Goal: Information Seeking & Learning: Check status

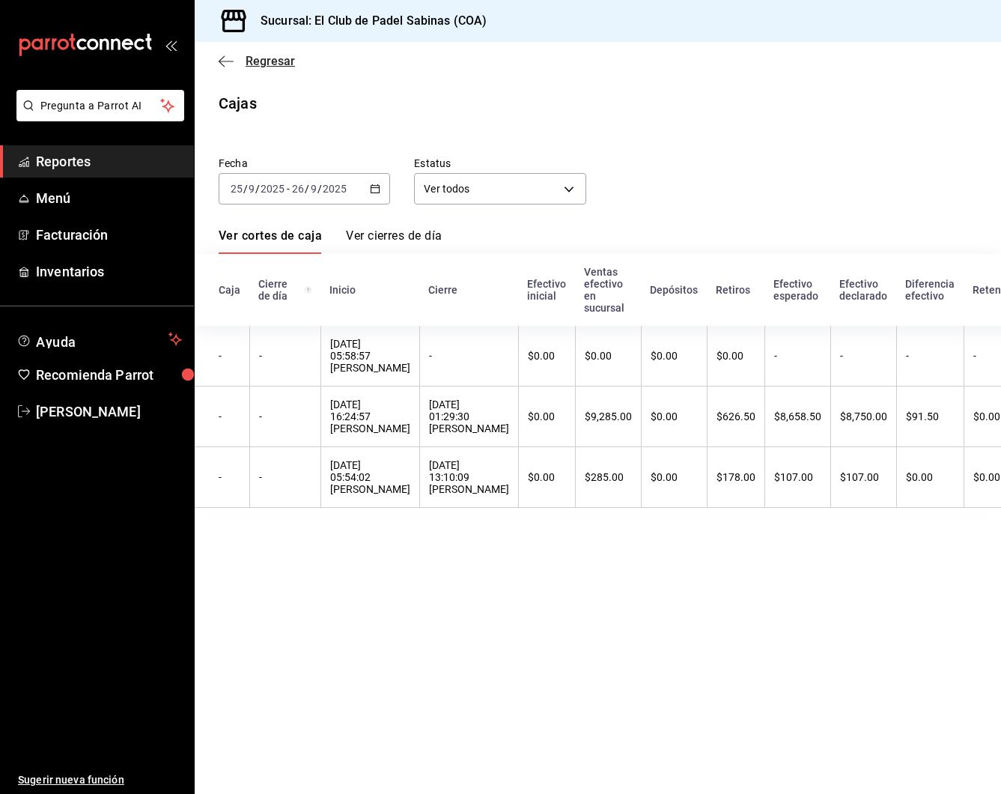
click at [222, 56] on icon "button" at bounding box center [226, 61] width 15 height 13
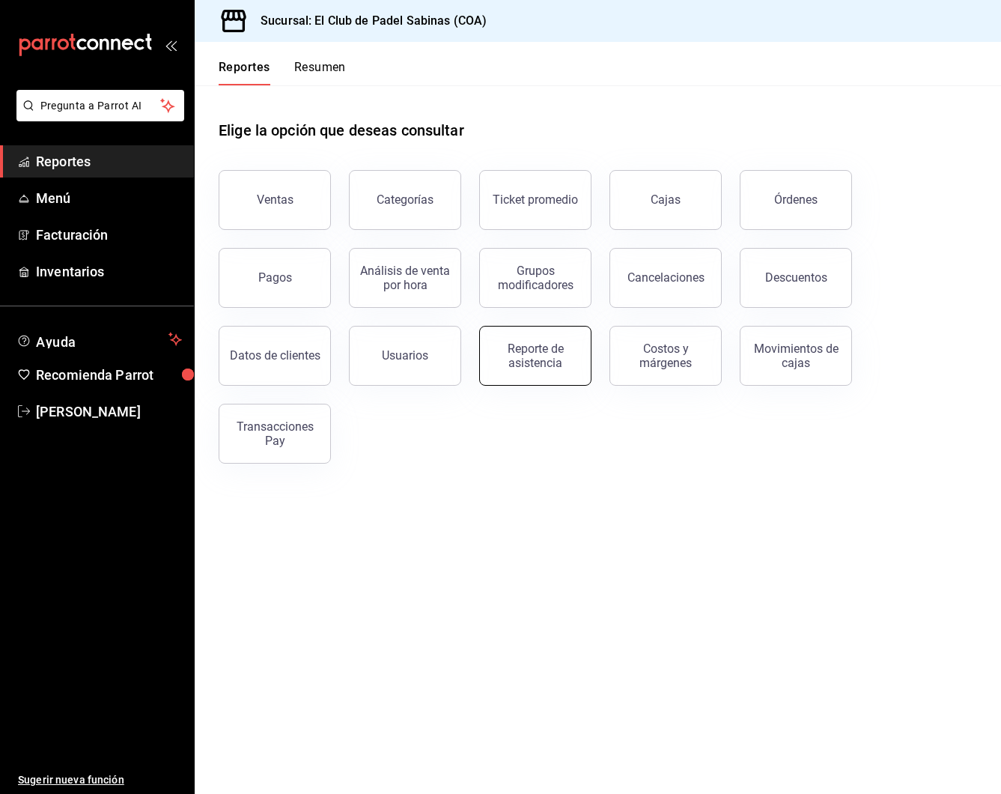
click at [549, 369] on div "Reporte de asistencia" at bounding box center [535, 356] width 93 height 28
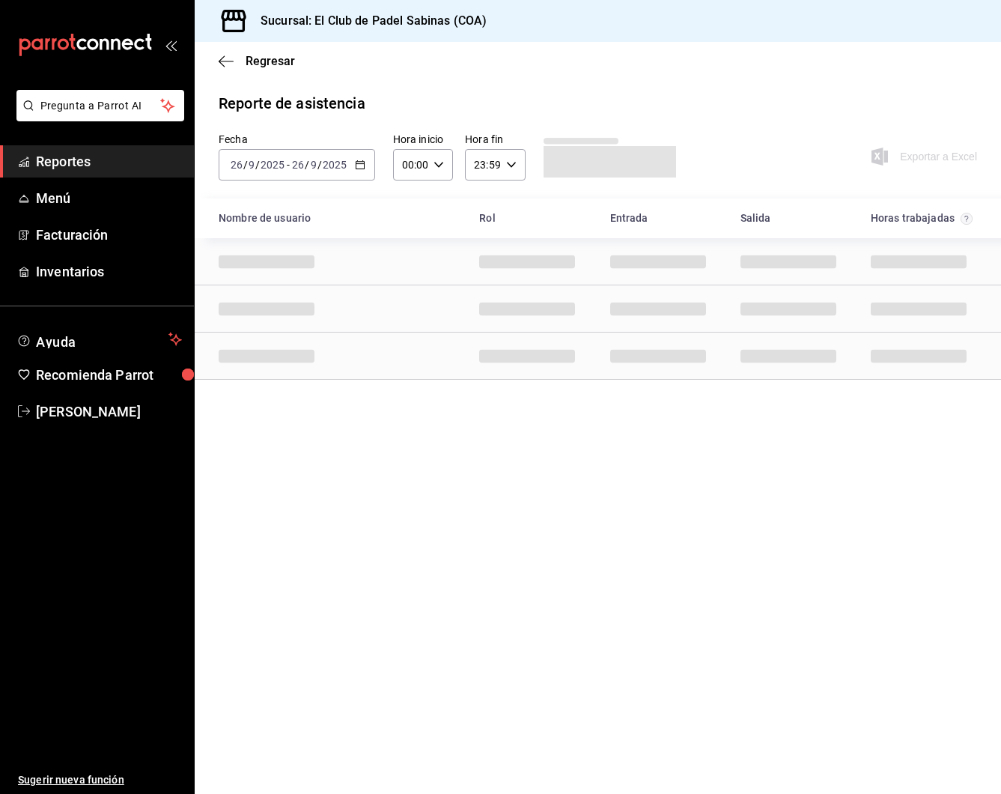
click at [359, 164] on \(Stroke\) "button" at bounding box center [360, 163] width 8 height 1
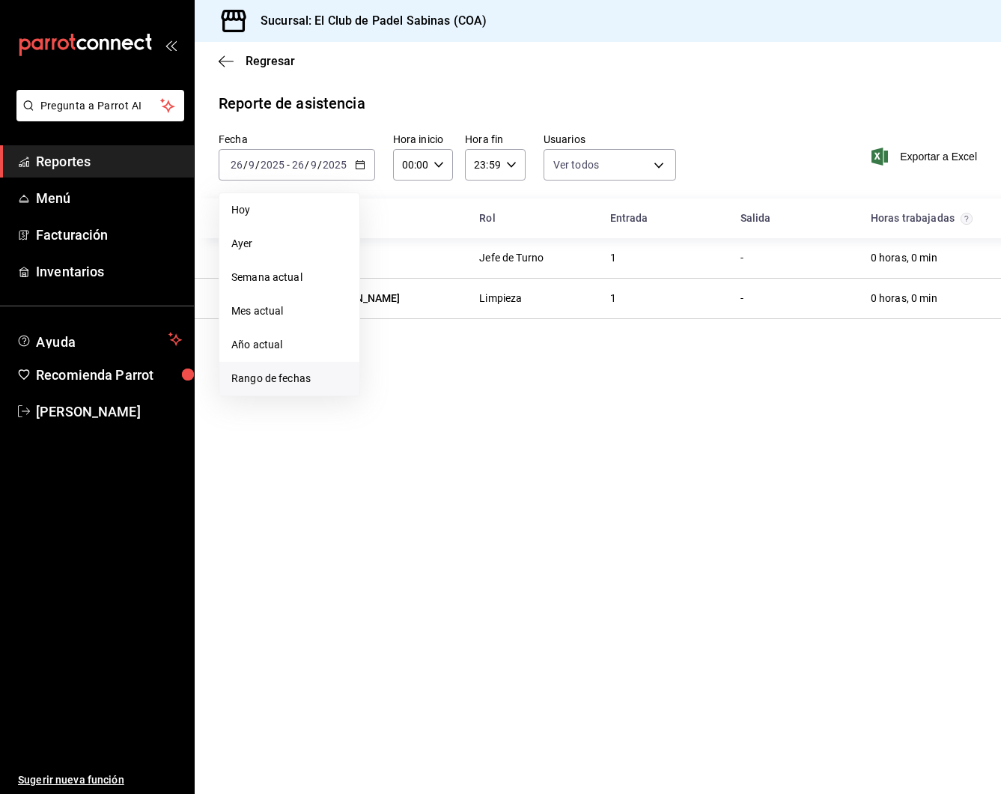
click at [298, 378] on span "Rango de fechas" at bounding box center [289, 379] width 116 height 16
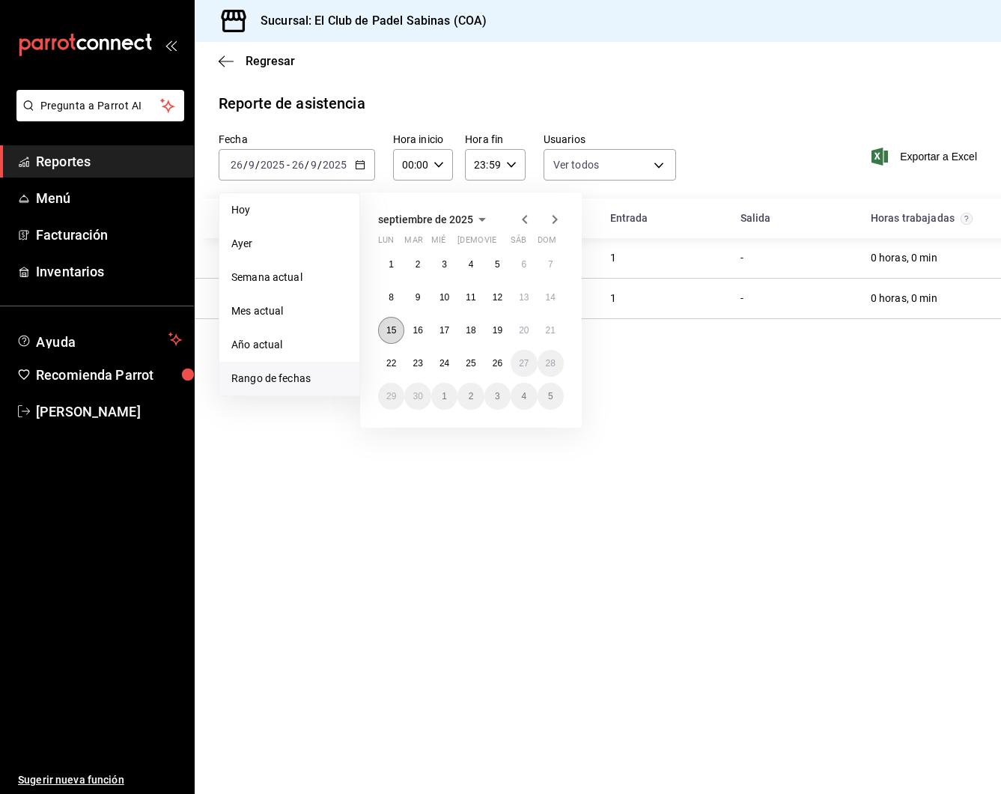
click at [393, 337] on button "15" at bounding box center [391, 330] width 26 height 27
click at [529, 333] on abbr "20" at bounding box center [524, 330] width 10 height 10
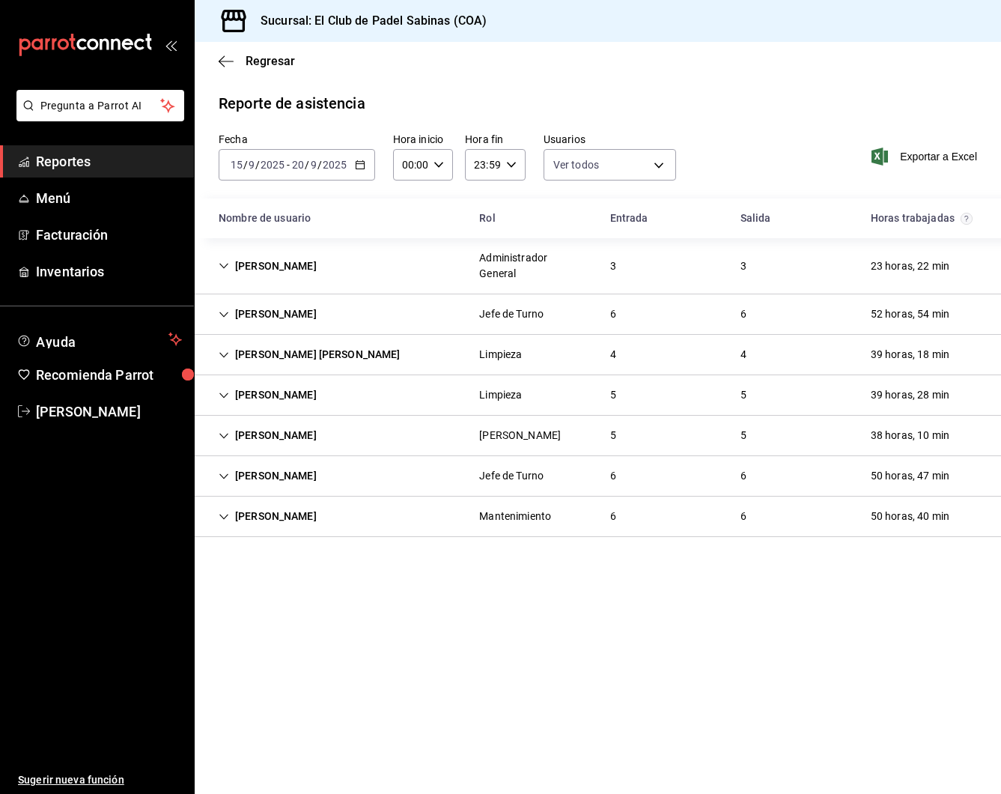
click at [363, 163] on icon "button" at bounding box center [360, 165] width 10 height 10
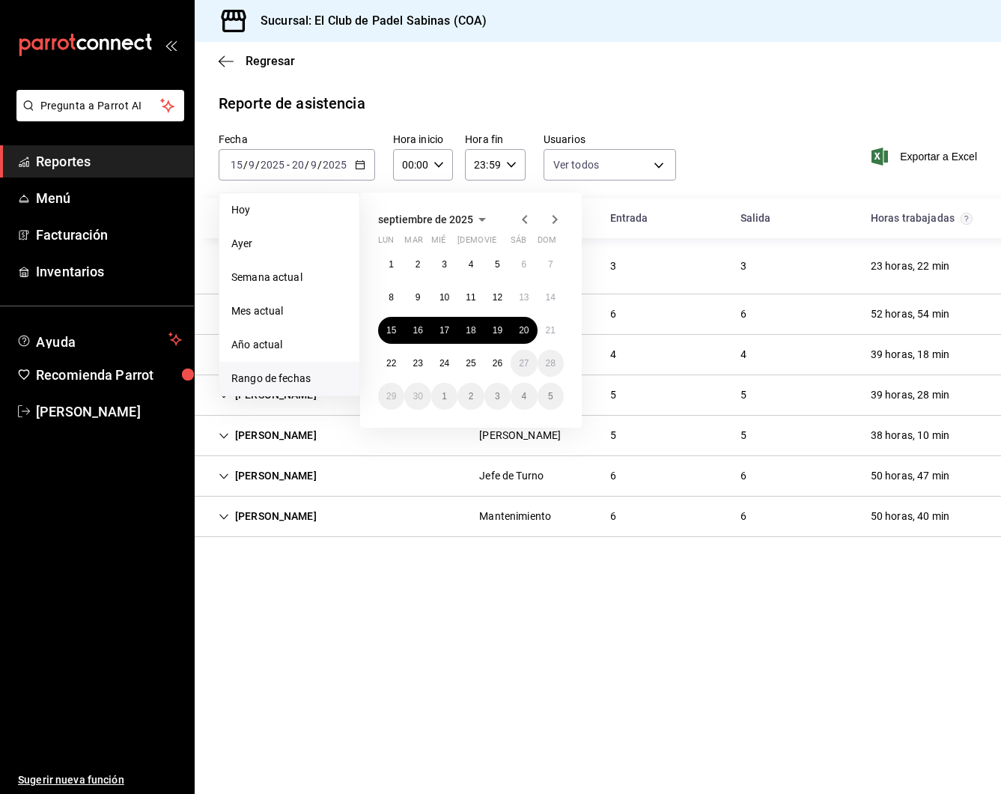
click at [293, 382] on span "Rango de fechas" at bounding box center [289, 379] width 116 height 16
click at [383, 328] on button "15" at bounding box center [391, 330] width 26 height 27
click at [554, 330] on abbr "21" at bounding box center [551, 330] width 10 height 10
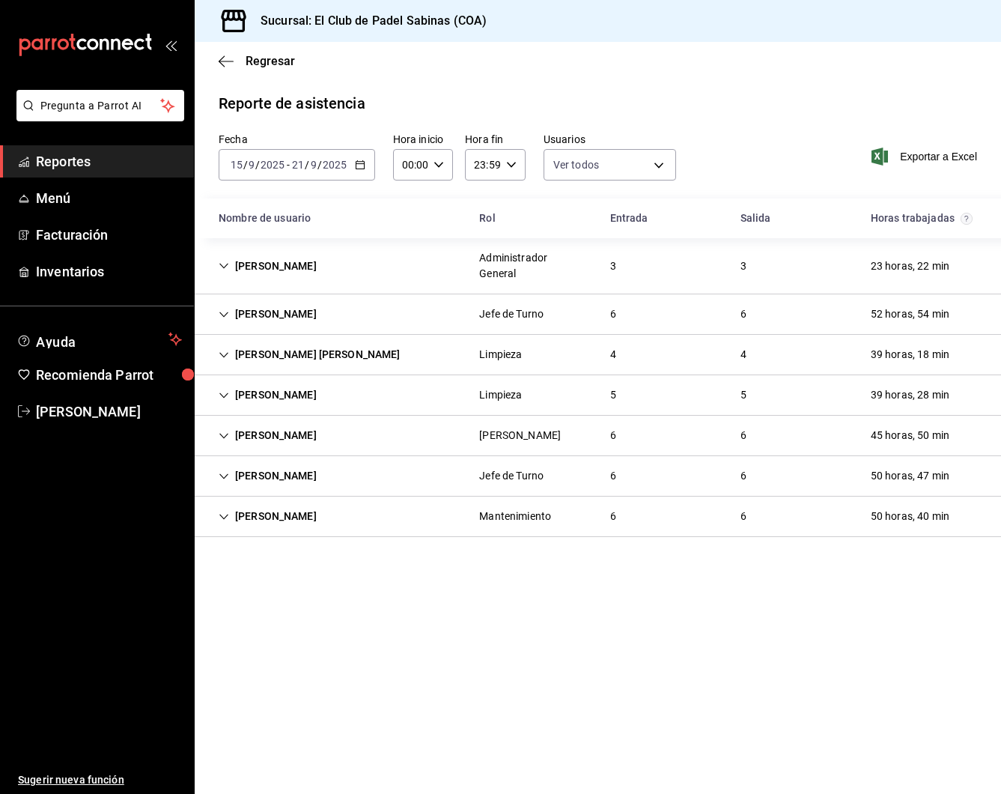
click at [425, 335] on div "[PERSON_NAME] [PERSON_NAME] Limpieza 4 4 39 horas, 18 min" at bounding box center [598, 355] width 807 height 40
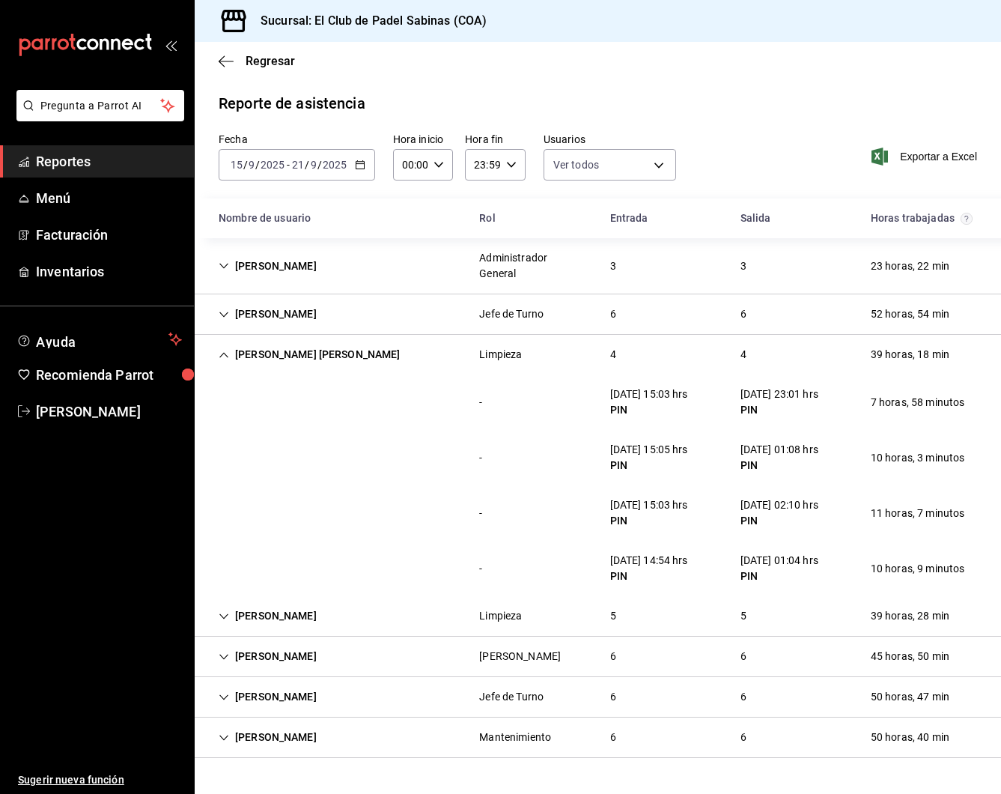
click at [281, 341] on div "[PERSON_NAME] [PERSON_NAME]" at bounding box center [310, 355] width 206 height 28
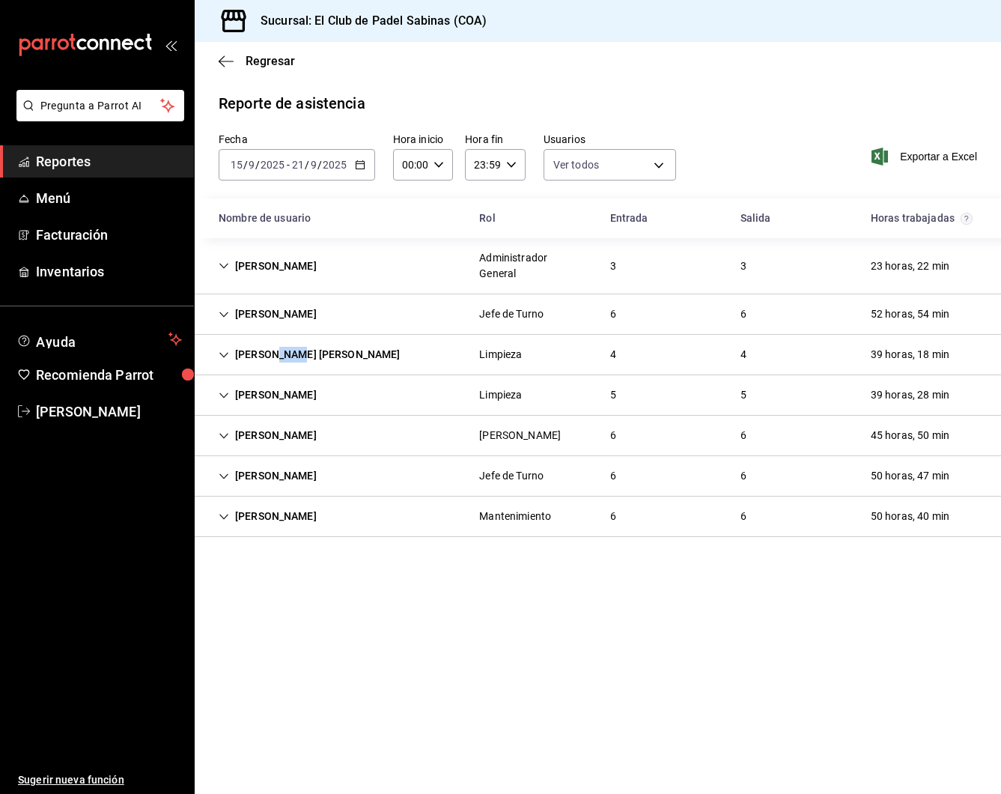
click at [281, 341] on div "[PERSON_NAME] [PERSON_NAME]" at bounding box center [310, 355] width 206 height 28
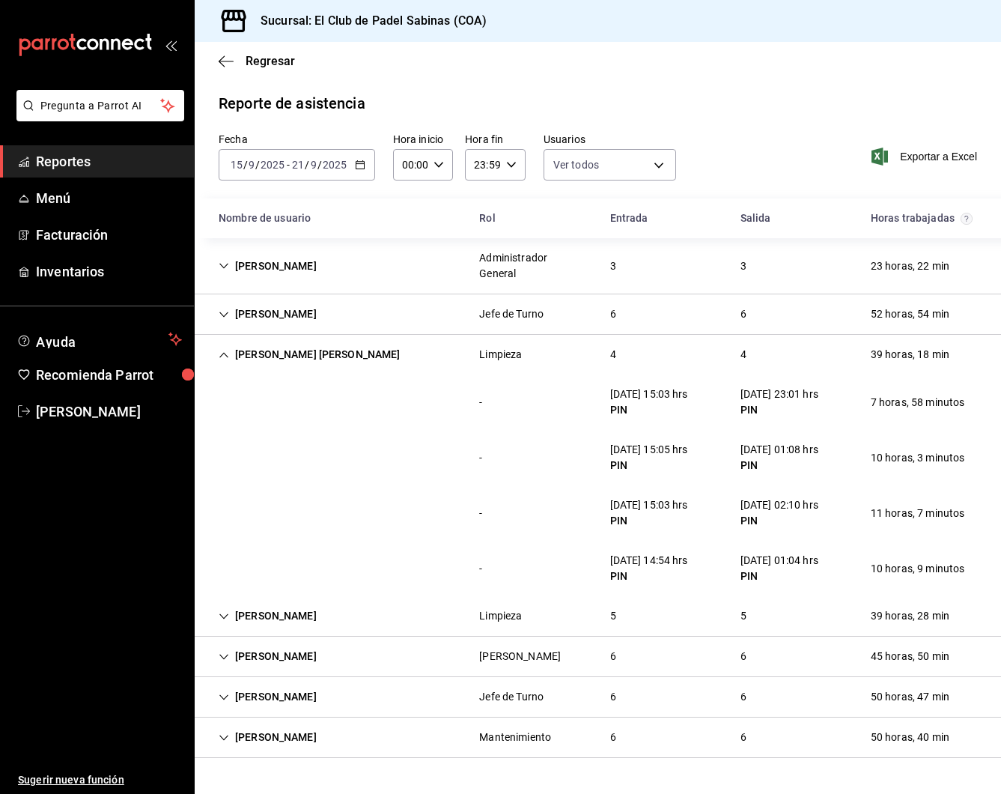
click at [306, 347] on div "[PERSON_NAME] [PERSON_NAME]" at bounding box center [310, 355] width 206 height 28
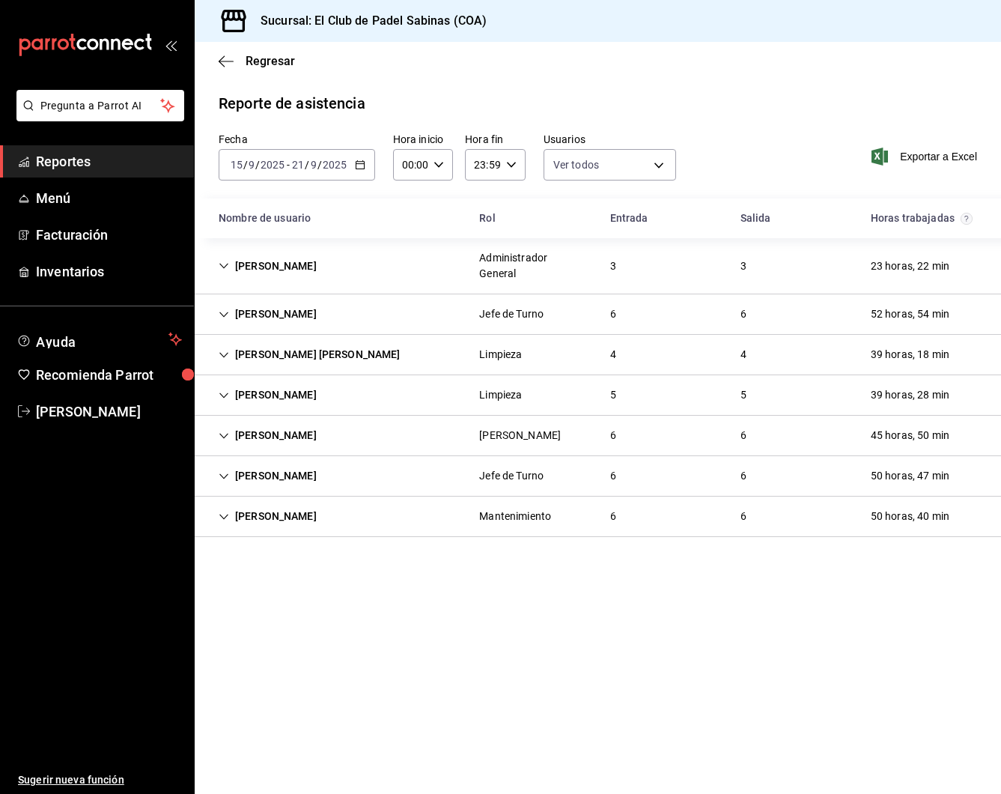
click at [317, 304] on div "[PERSON_NAME] Jefe de Turno 6 6 52 horas, 54 min" at bounding box center [598, 314] width 807 height 40
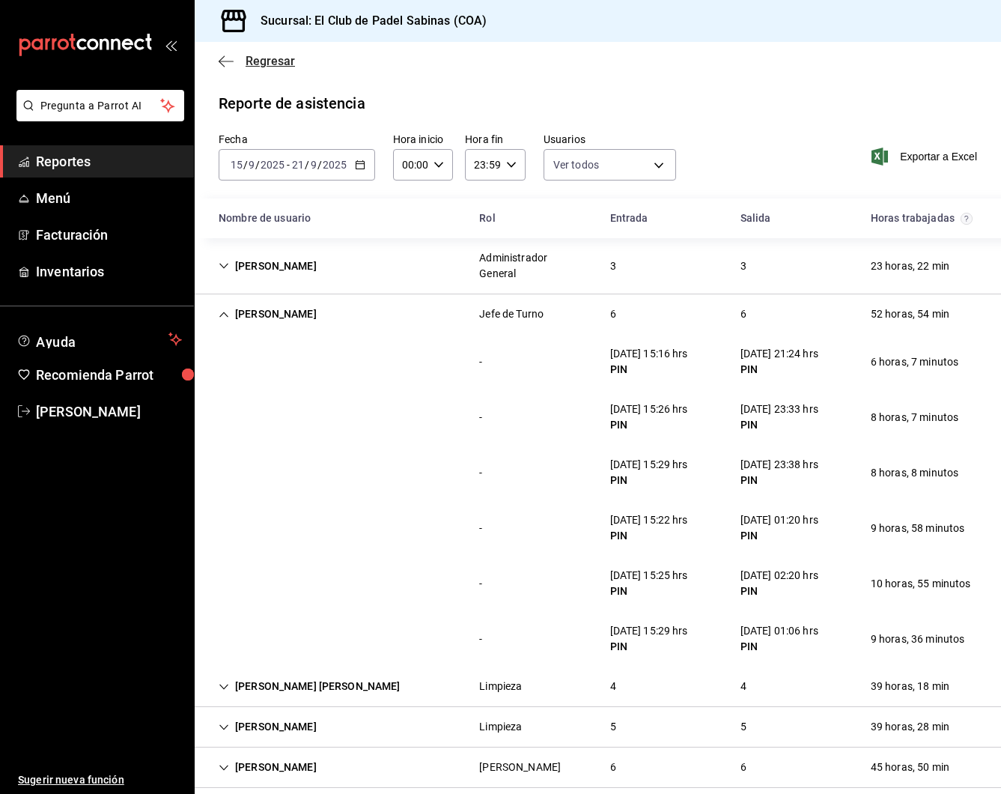
click at [223, 55] on icon "button" at bounding box center [226, 61] width 15 height 13
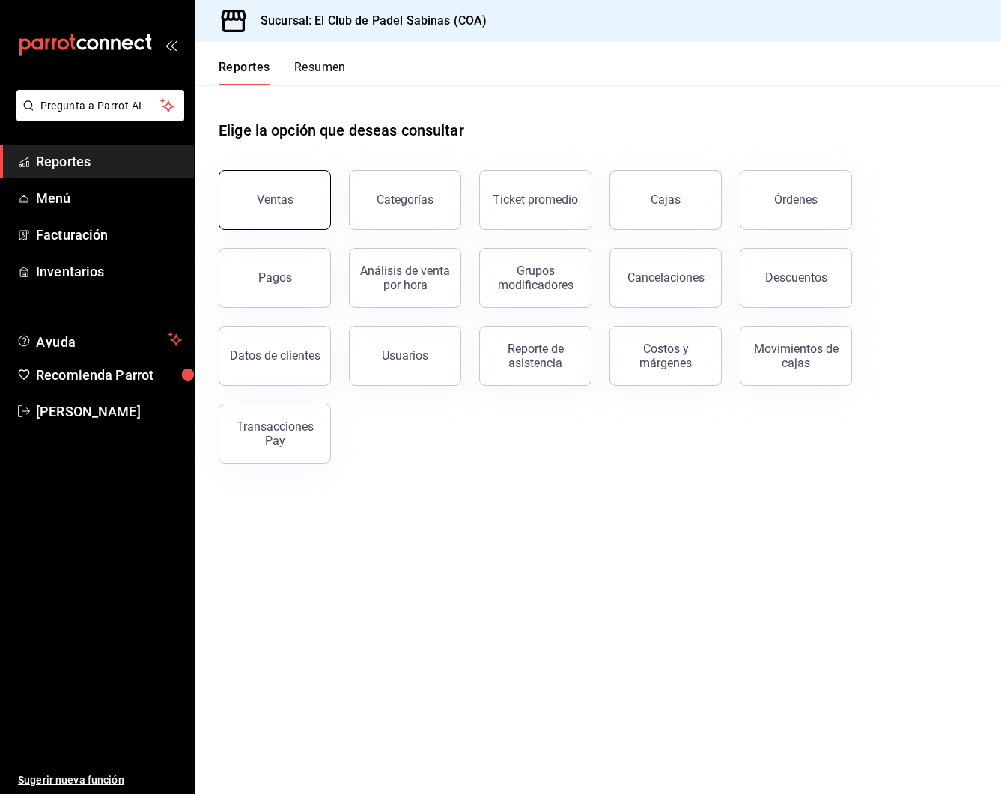
click at [307, 213] on button "Ventas" at bounding box center [275, 200] width 112 height 60
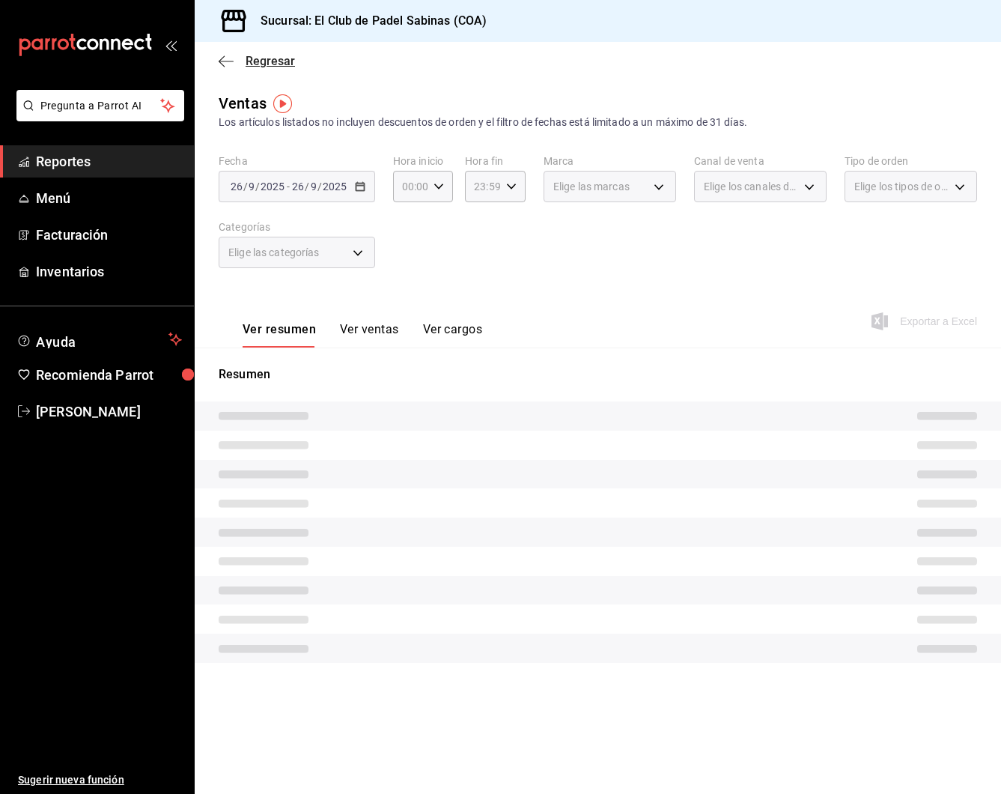
click at [219, 59] on icon "button" at bounding box center [226, 61] width 15 height 13
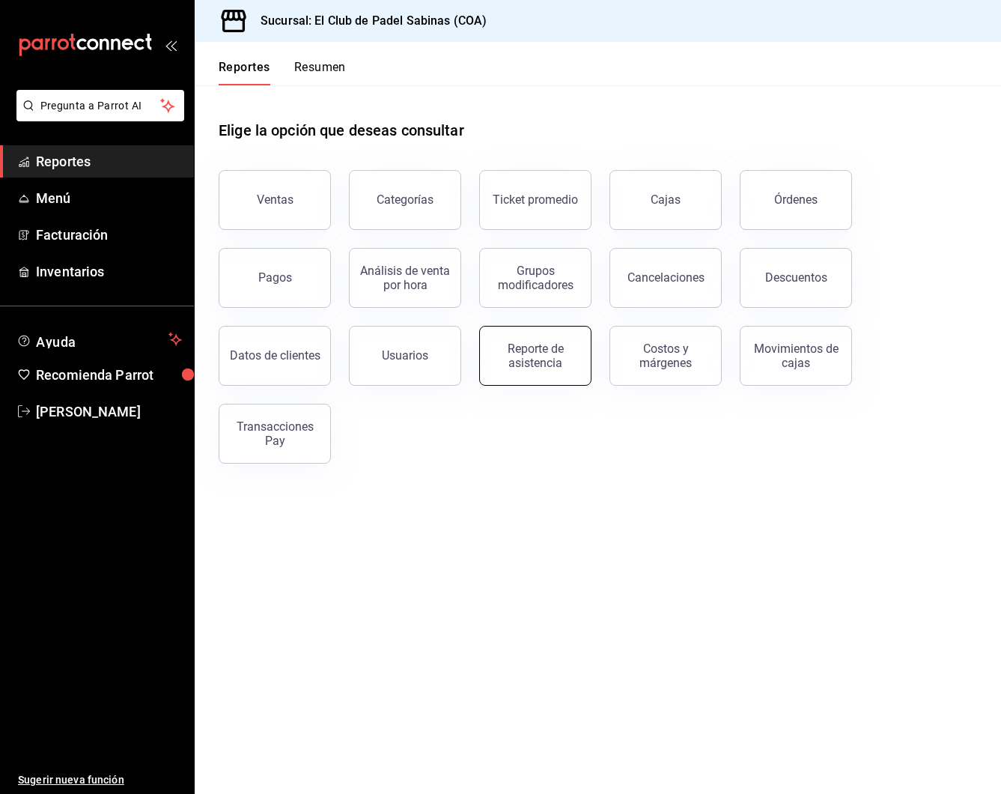
click at [535, 359] on div "Reporte de asistencia" at bounding box center [535, 356] width 93 height 28
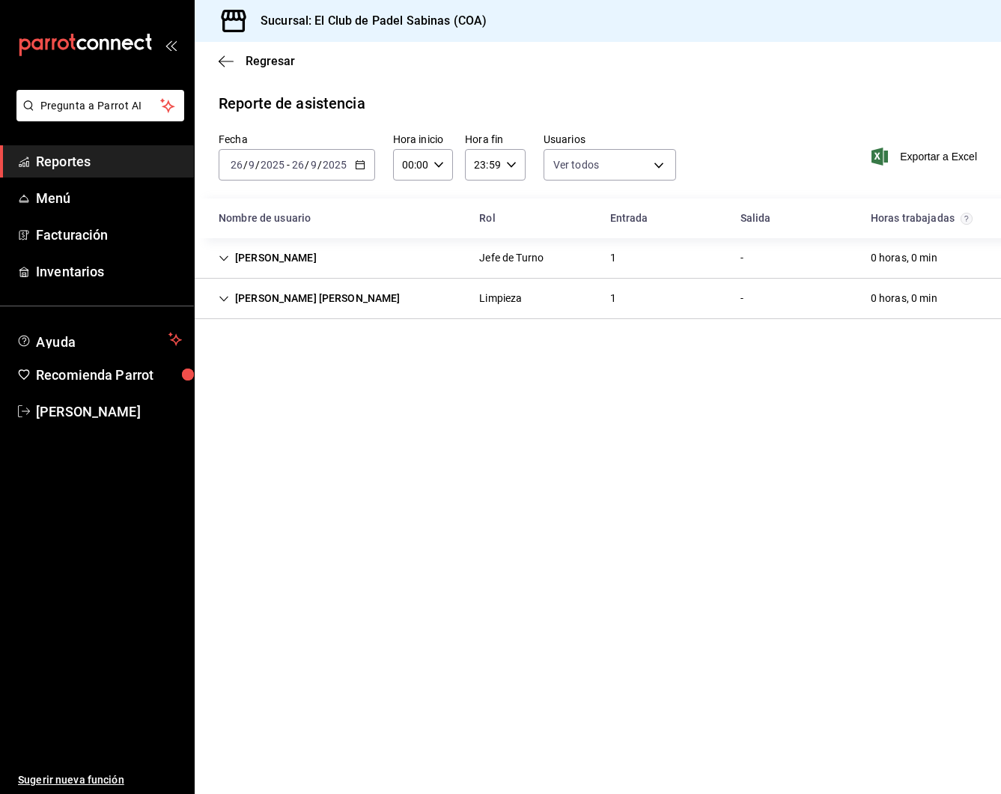
click at [618, 258] on div "1" at bounding box center [614, 258] width 30 height 28
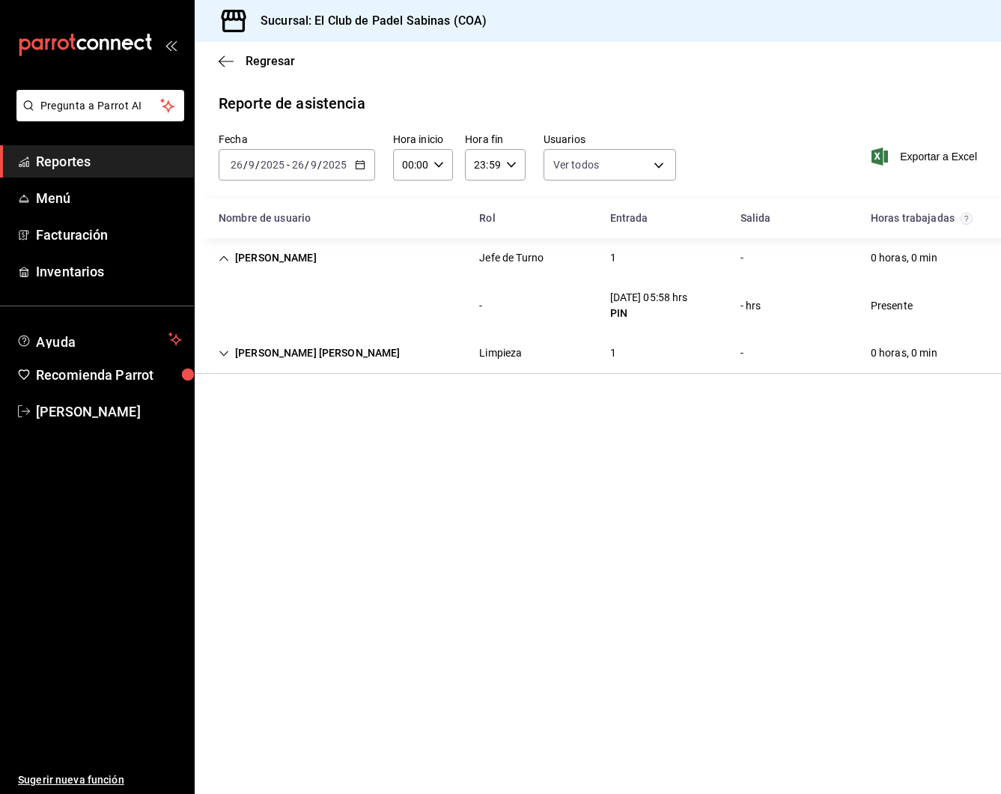
click at [618, 258] on div "1" at bounding box center [614, 258] width 30 height 28
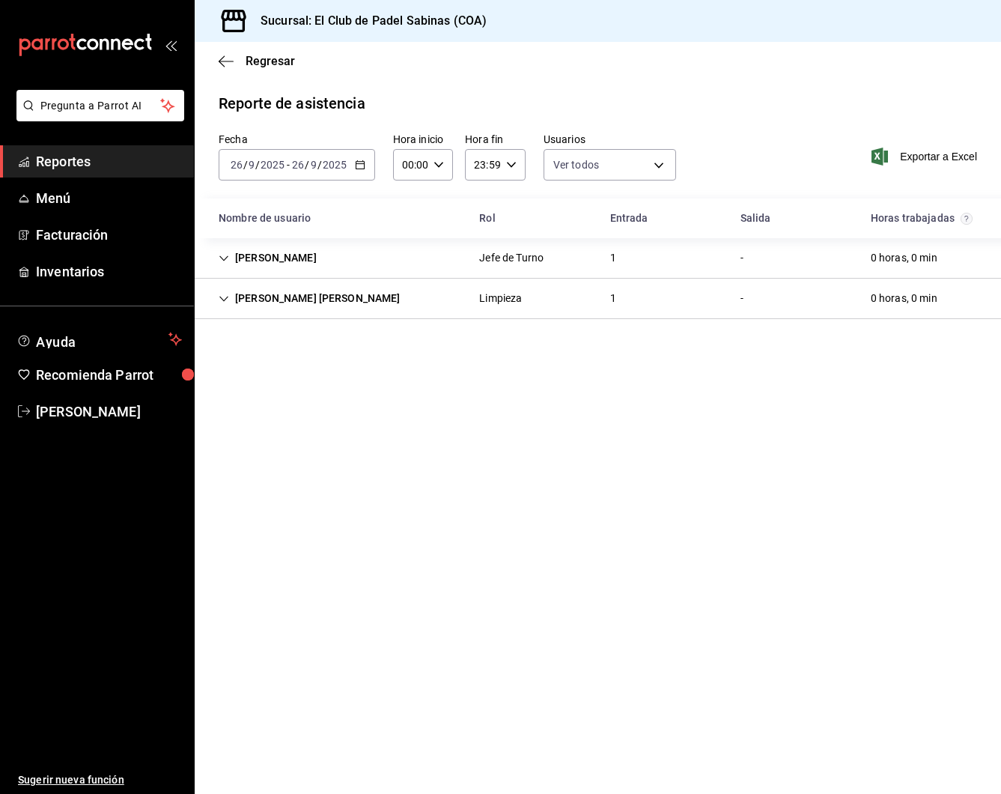
click at [360, 160] on icon "button" at bounding box center [360, 165] width 10 height 10
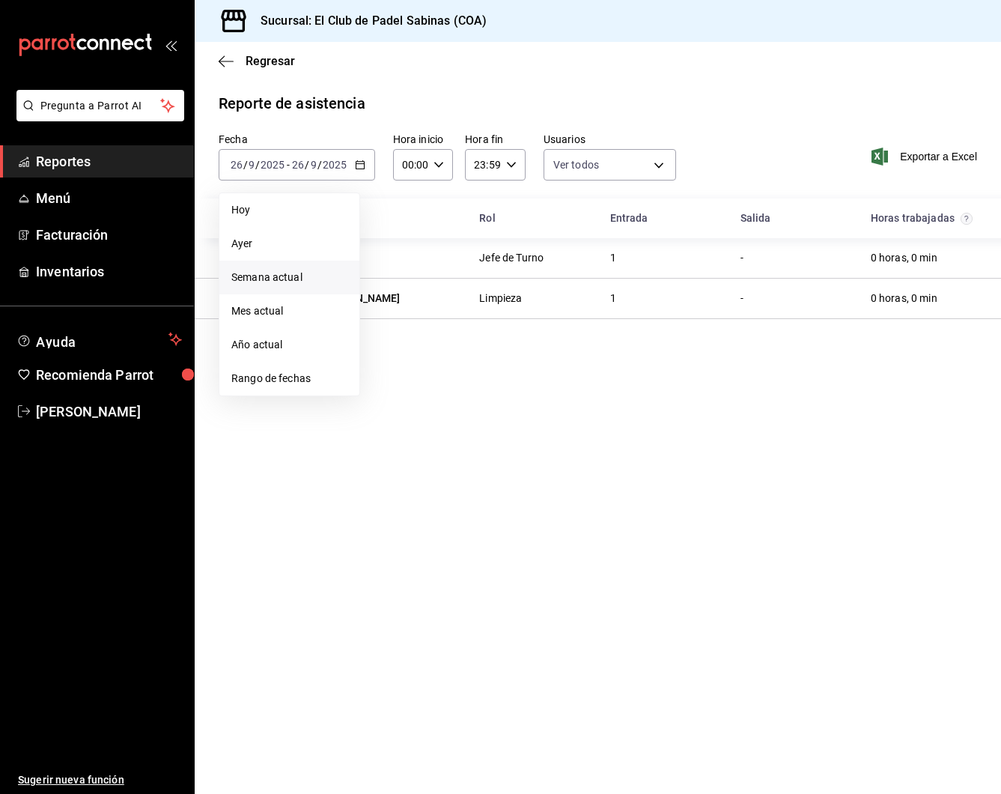
click at [313, 268] on li "Semana actual" at bounding box center [289, 278] width 140 height 34
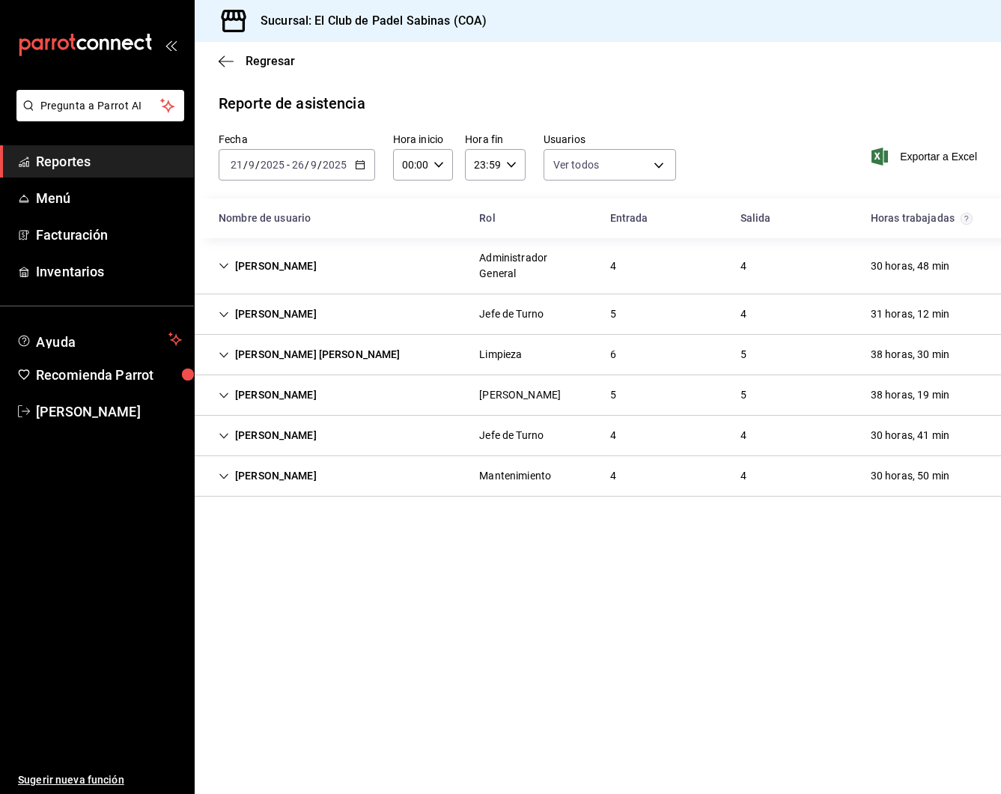
click at [458, 294] on div "[PERSON_NAME] Jefe de Turno 5 4 31 horas, 12 min" at bounding box center [598, 314] width 807 height 40
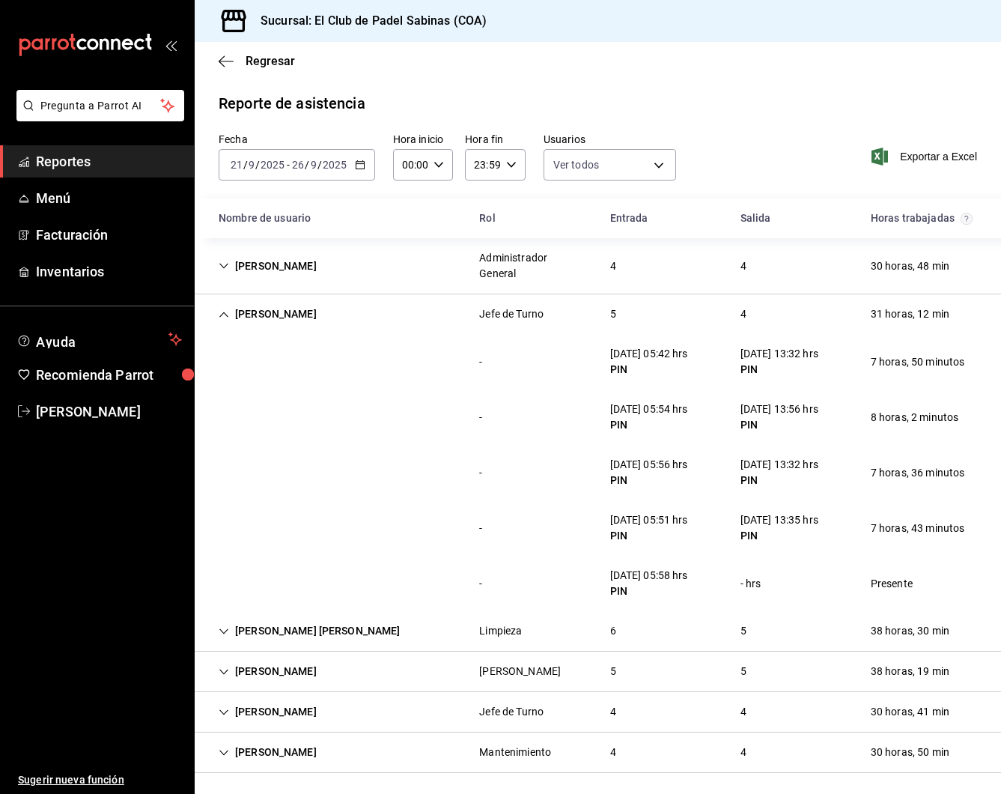
click at [360, 613] on div "[PERSON_NAME] [PERSON_NAME] Limpieza 6 5 38 horas, 30 min" at bounding box center [598, 631] width 807 height 40
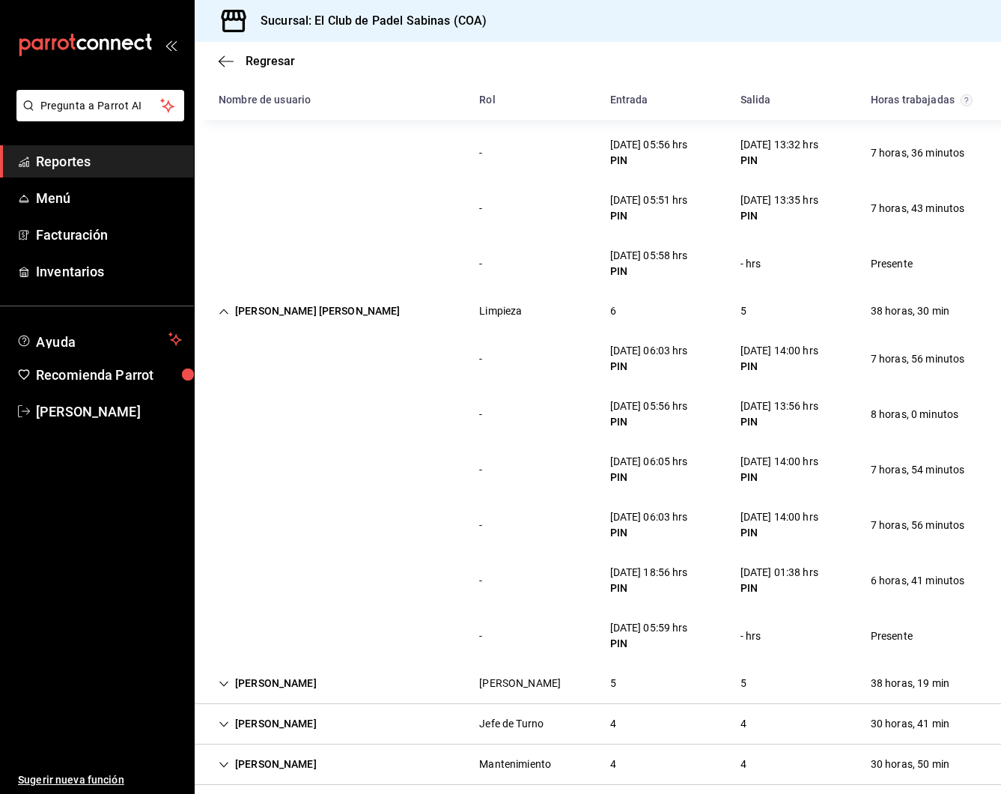
scroll to position [319, 0]
click at [247, 300] on div "[PERSON_NAME] [PERSON_NAME]" at bounding box center [310, 312] width 206 height 28
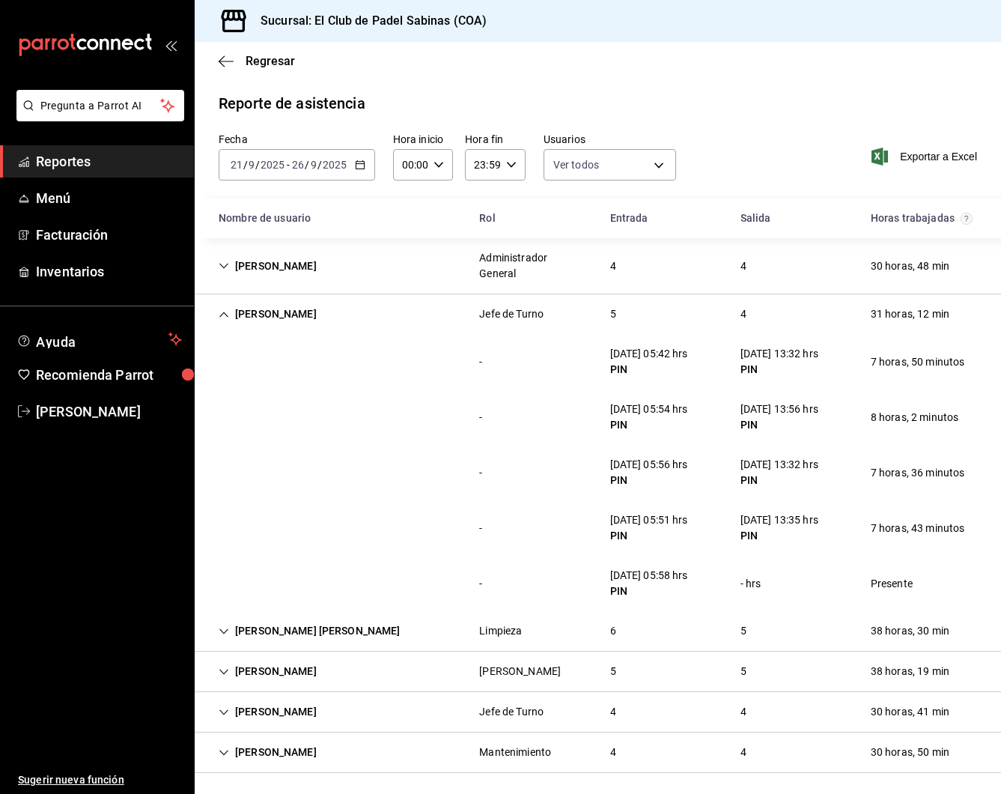
scroll to position [0, 0]
click at [285, 659] on div "[PERSON_NAME]" at bounding box center [268, 672] width 122 height 28
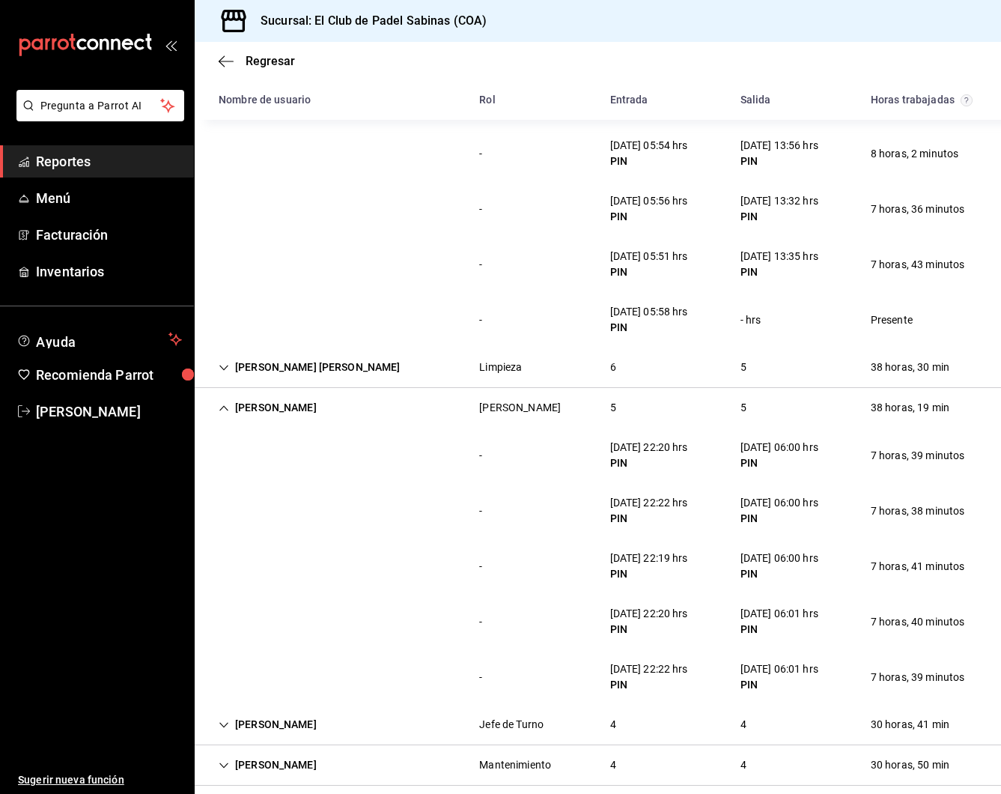
click at [260, 394] on div "[PERSON_NAME]" at bounding box center [268, 408] width 122 height 28
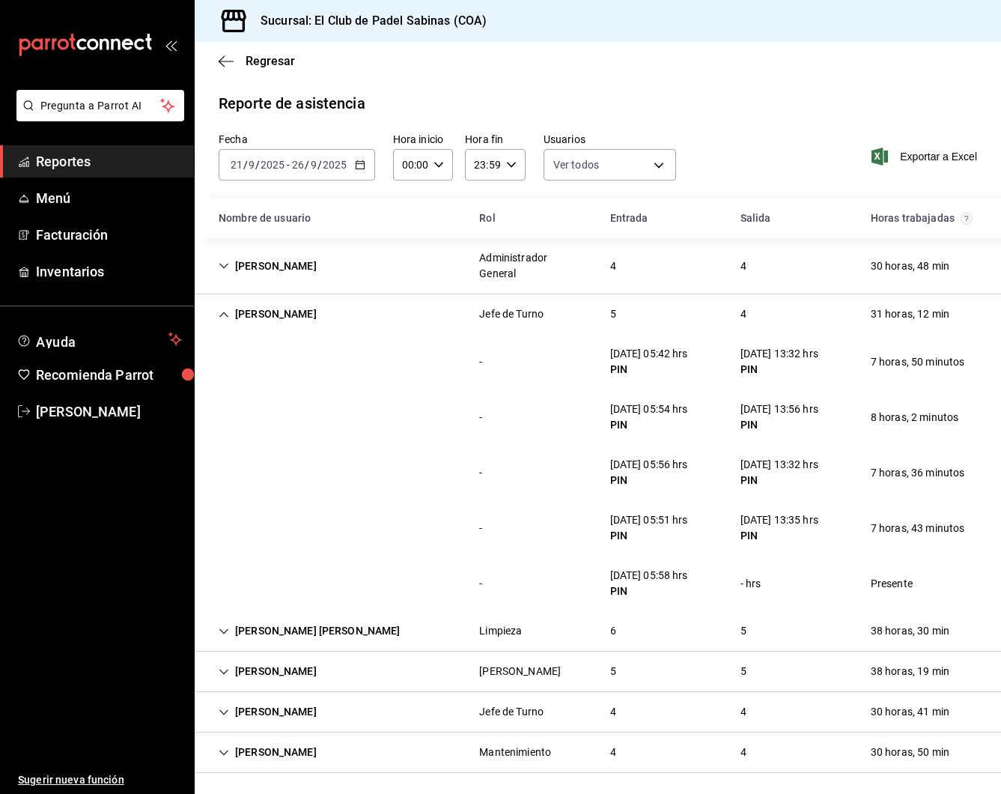
click at [294, 698] on div "[PERSON_NAME]" at bounding box center [268, 712] width 122 height 28
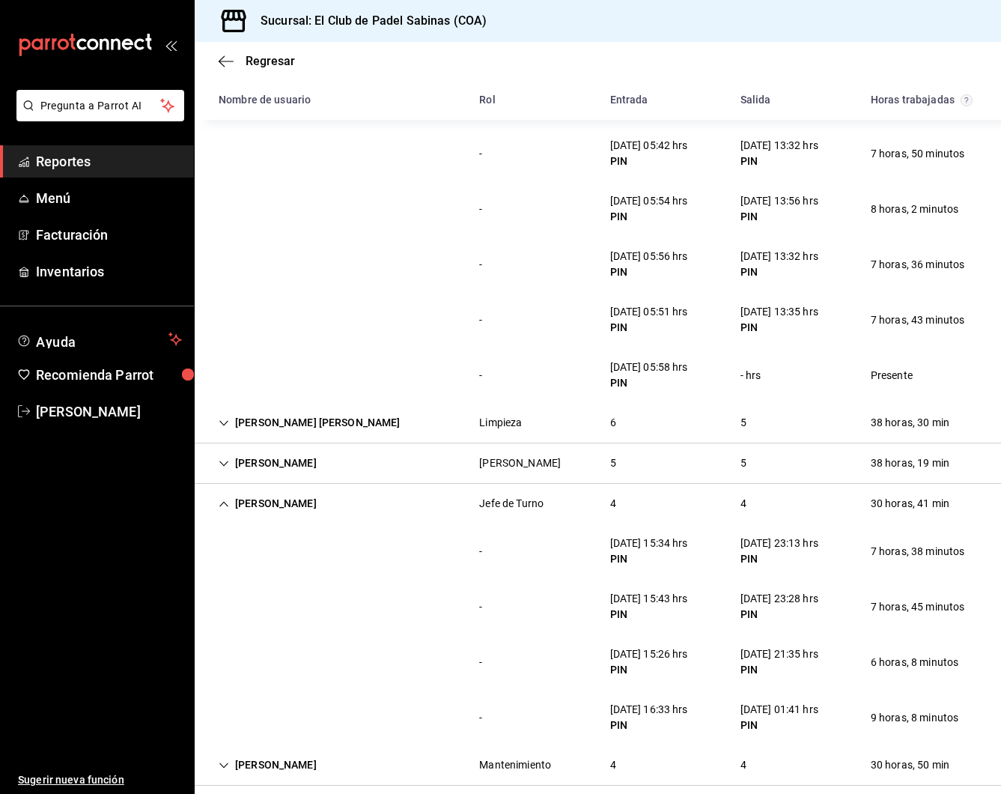
drag, startPoint x: 285, startPoint y: 484, endPoint x: 384, endPoint y: 422, distance: 115.8
click at [285, 490] on div "[PERSON_NAME]" at bounding box center [268, 504] width 122 height 28
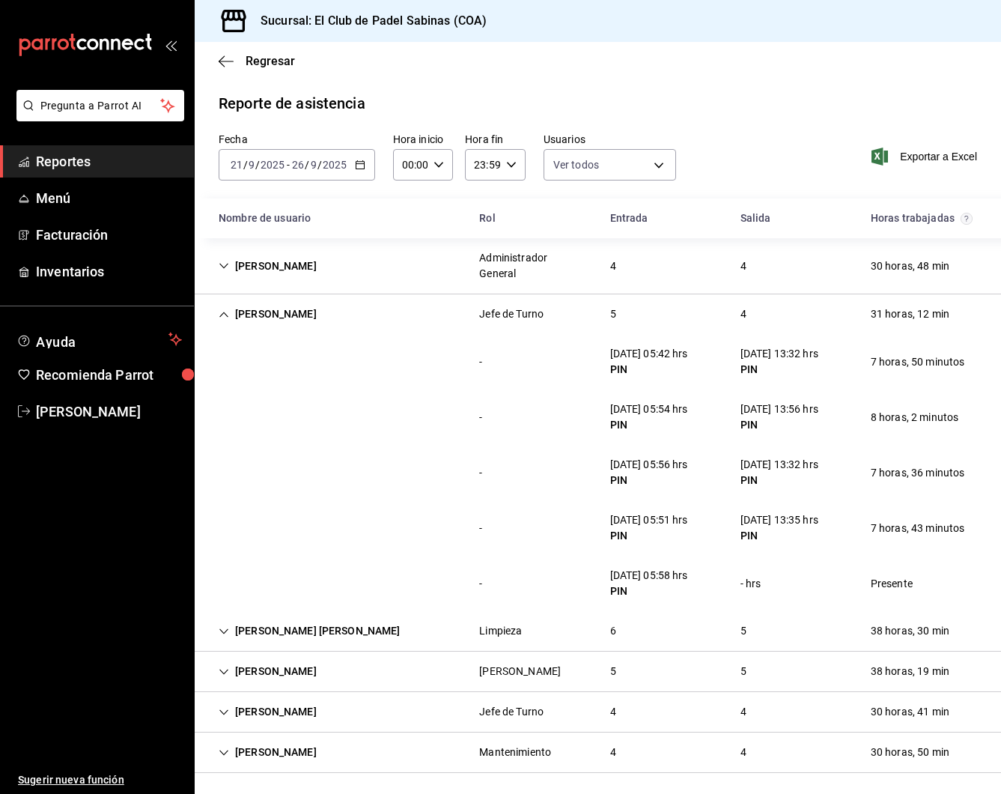
click at [264, 739] on div "[PERSON_NAME]" at bounding box center [268, 753] width 122 height 28
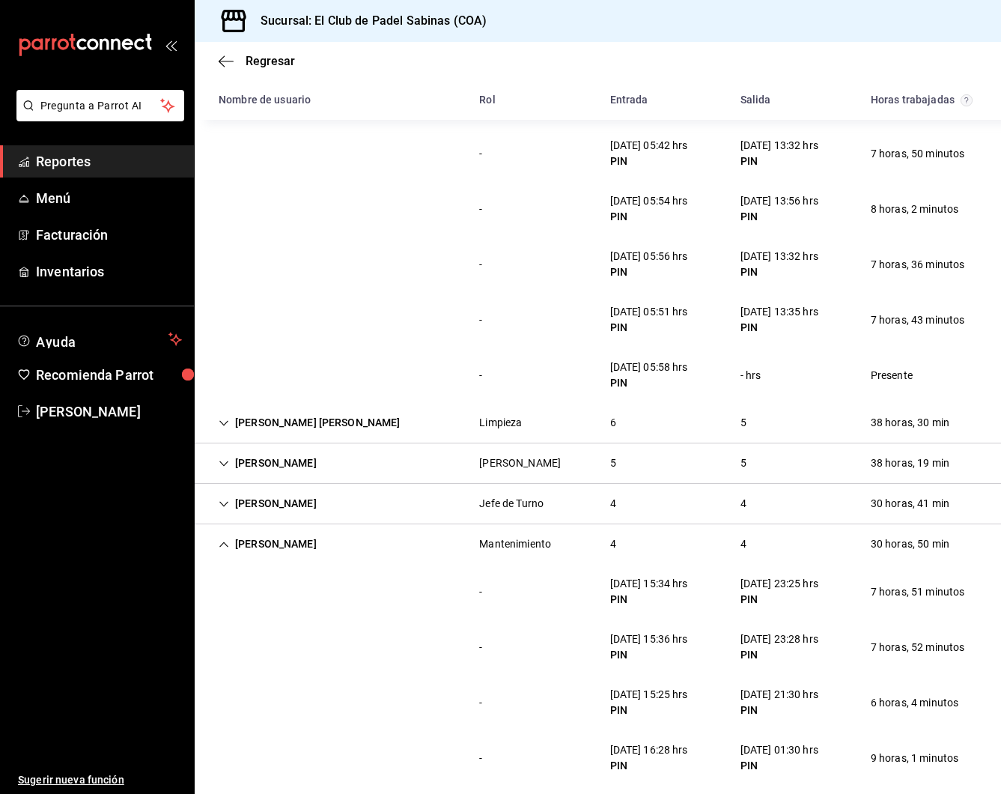
click at [297, 533] on div "[PERSON_NAME]" at bounding box center [268, 544] width 122 height 28
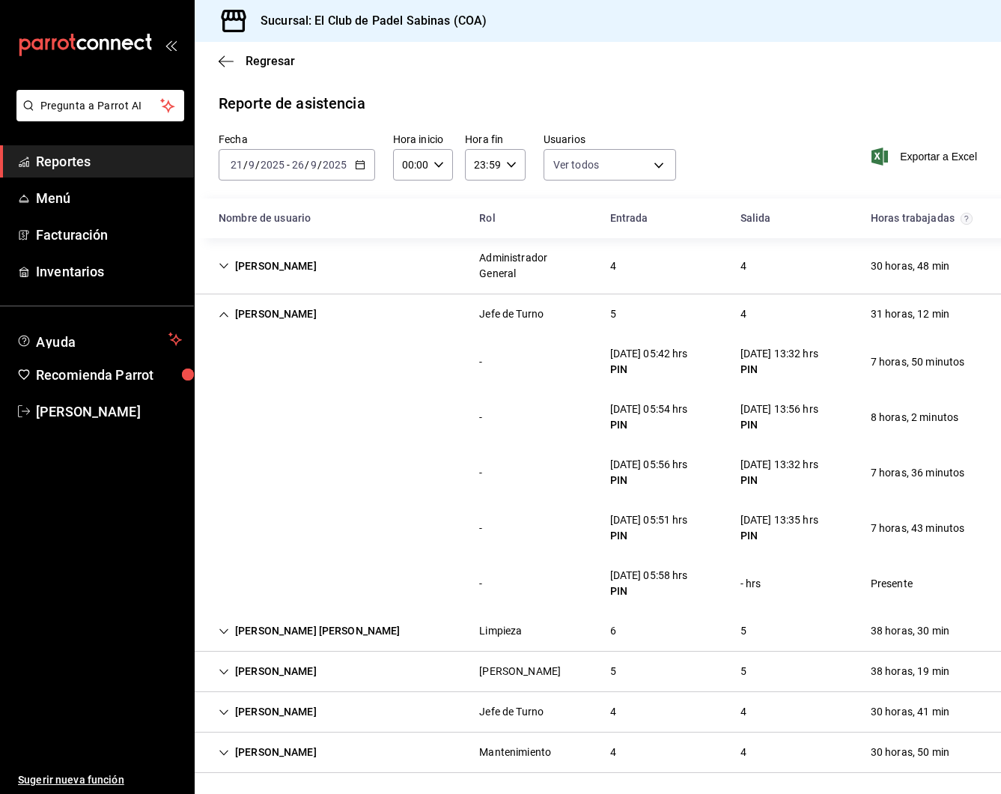
click at [285, 300] on div "[PERSON_NAME]" at bounding box center [268, 314] width 122 height 28
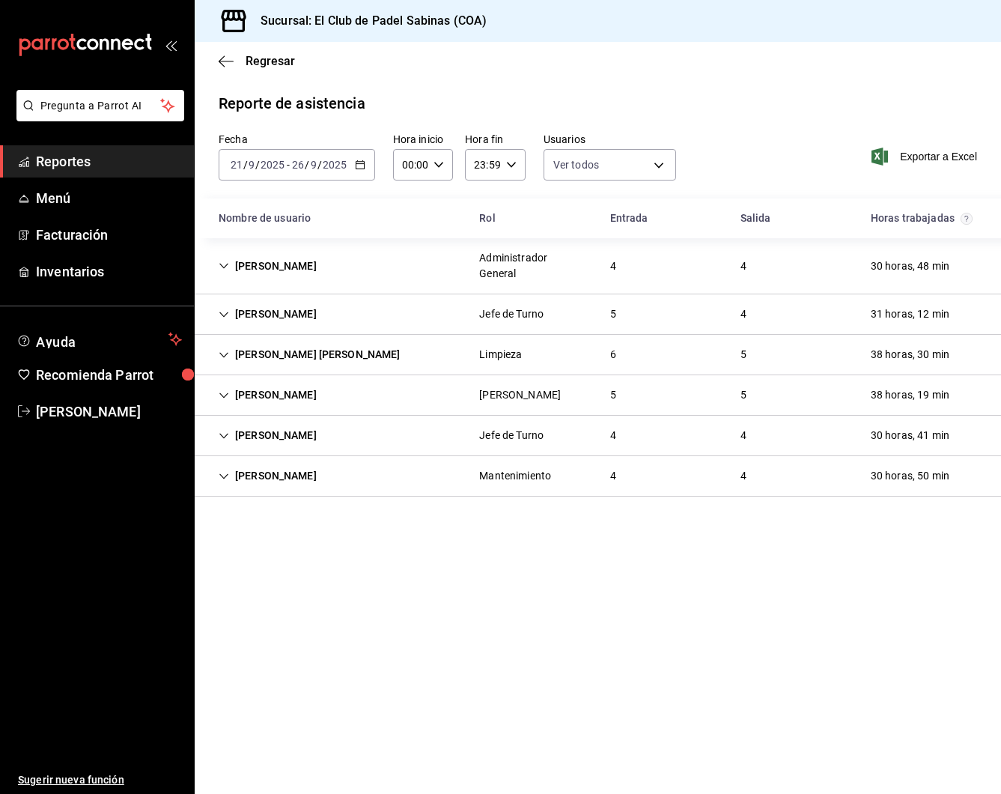
click at [344, 258] on div "[PERSON_NAME] Administrador General 4 4 30 horas, 48 min" at bounding box center [598, 266] width 807 height 56
